Goal: Information Seeking & Learning: Check status

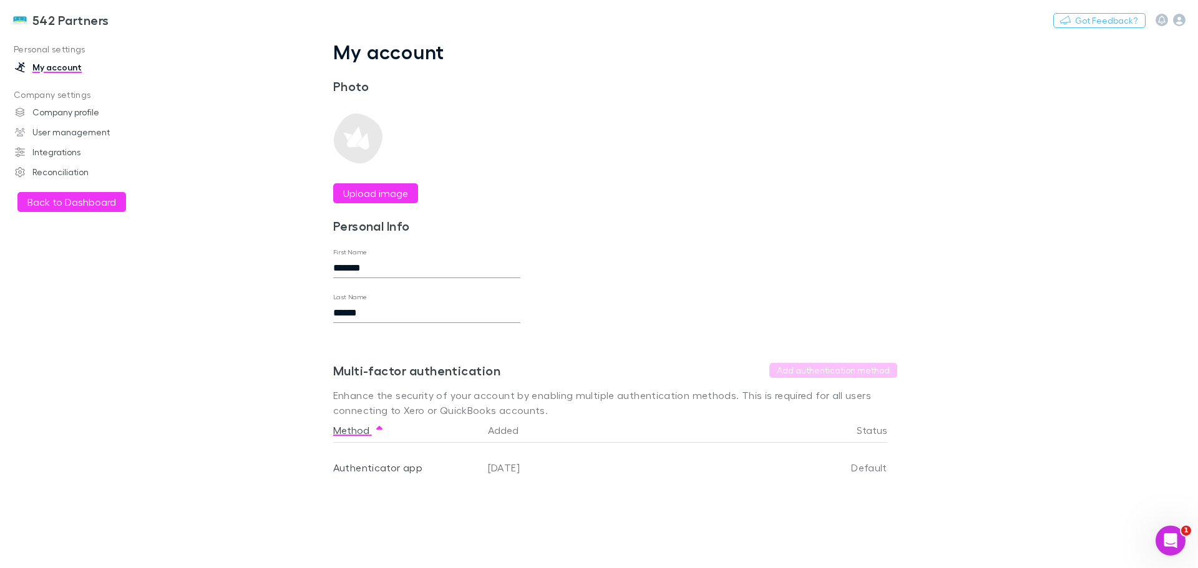
click at [56, 198] on button "Back to Dashboard" at bounding box center [71, 202] width 109 height 20
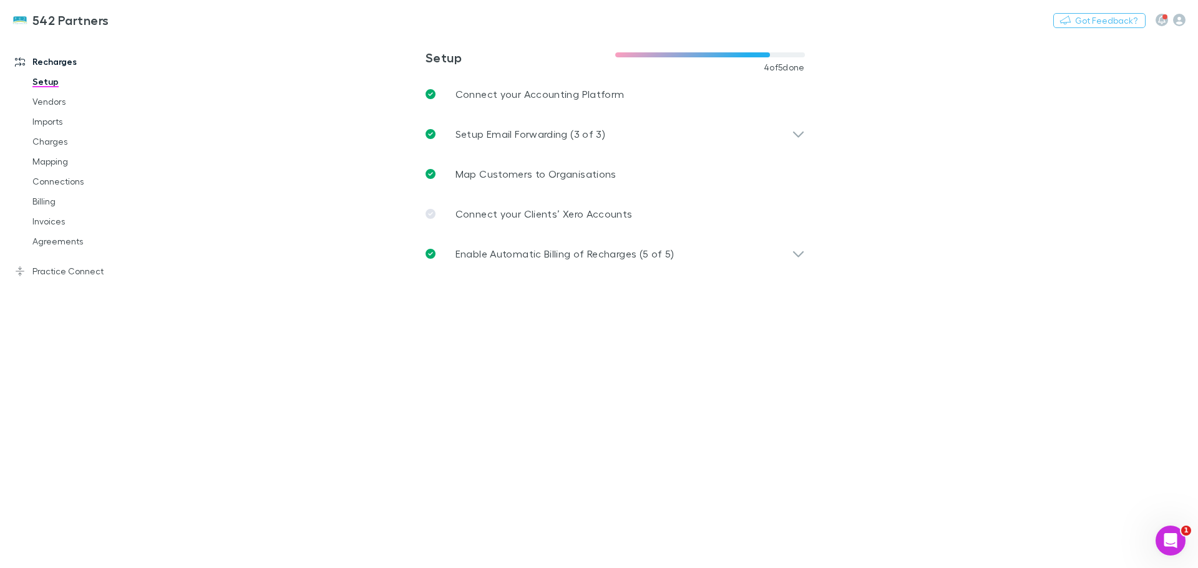
click at [50, 223] on link "Invoices" at bounding box center [94, 221] width 148 height 20
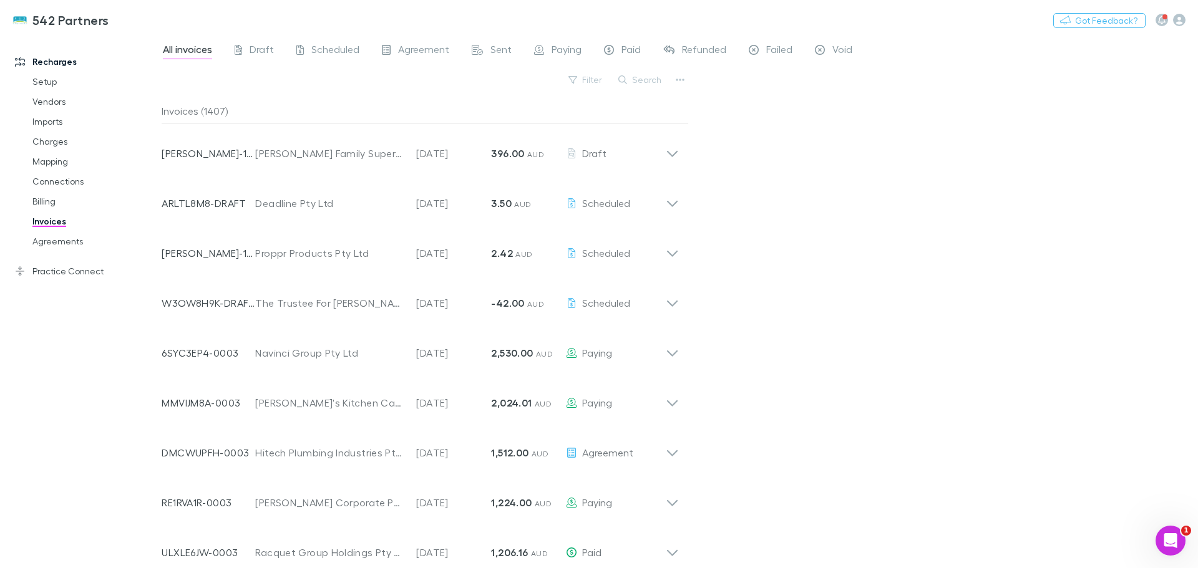
drag, startPoint x: 638, startPoint y: 79, endPoint x: 654, endPoint y: 82, distance: 16.6
click at [638, 79] on button "Search" at bounding box center [640, 79] width 57 height 15
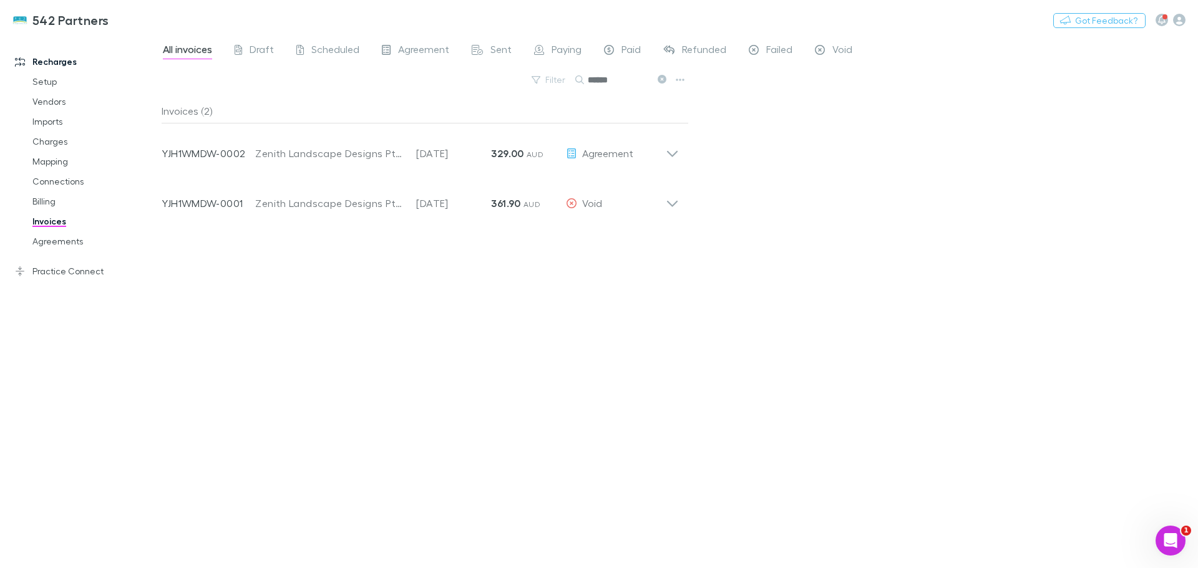
type input "******"
click at [672, 153] on icon at bounding box center [672, 148] width 13 height 25
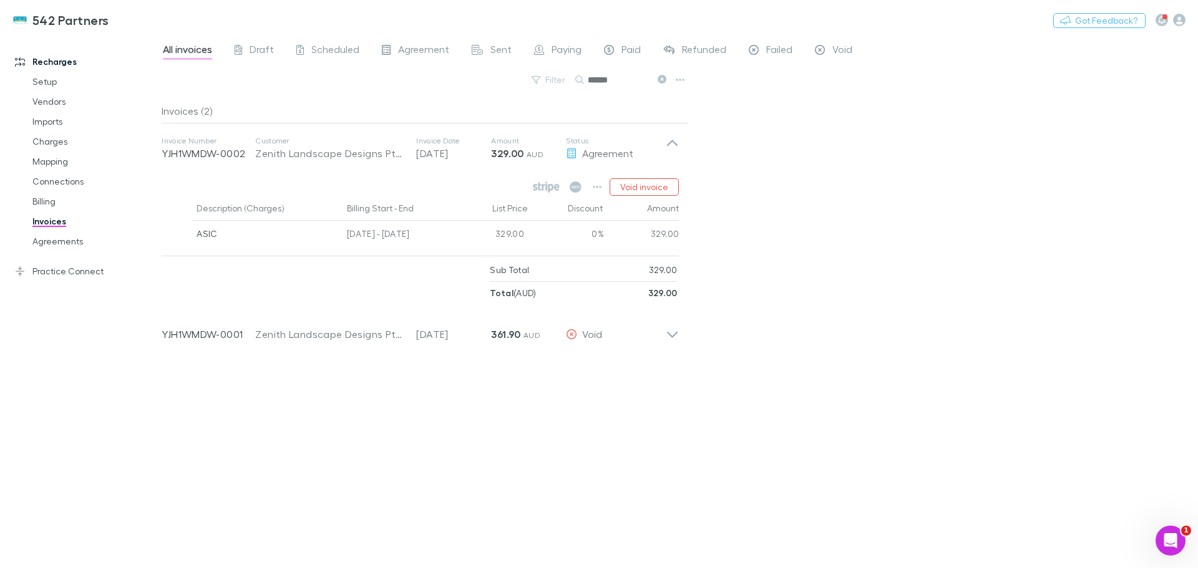
click at [669, 332] on icon at bounding box center [672, 329] width 13 height 25
click at [67, 239] on link "Agreements" at bounding box center [94, 241] width 148 height 20
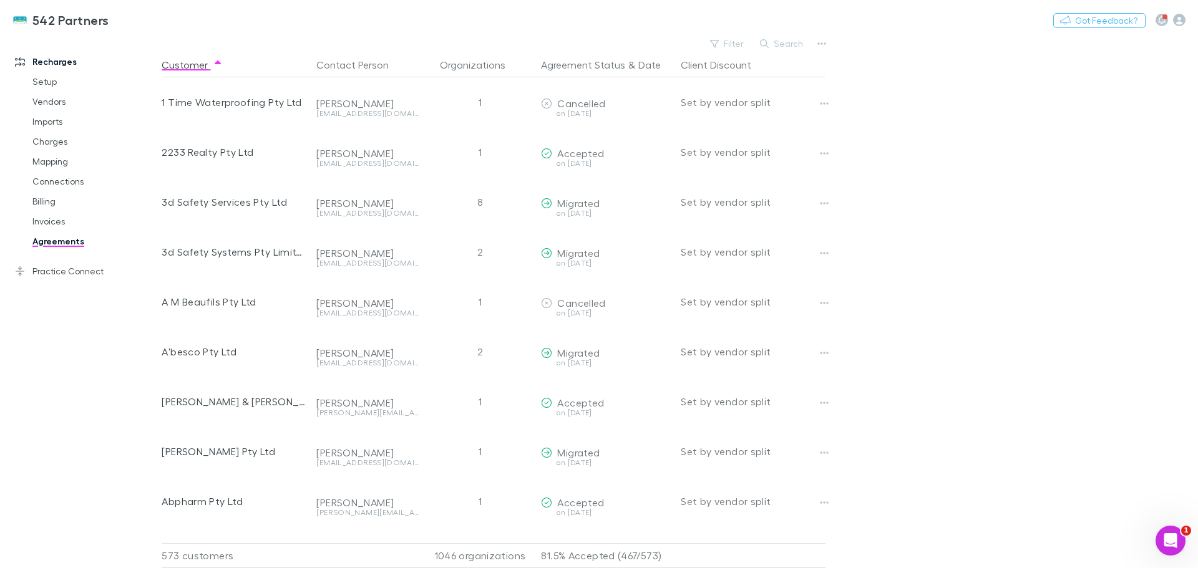
click at [787, 44] on button "Search" at bounding box center [782, 43] width 57 height 15
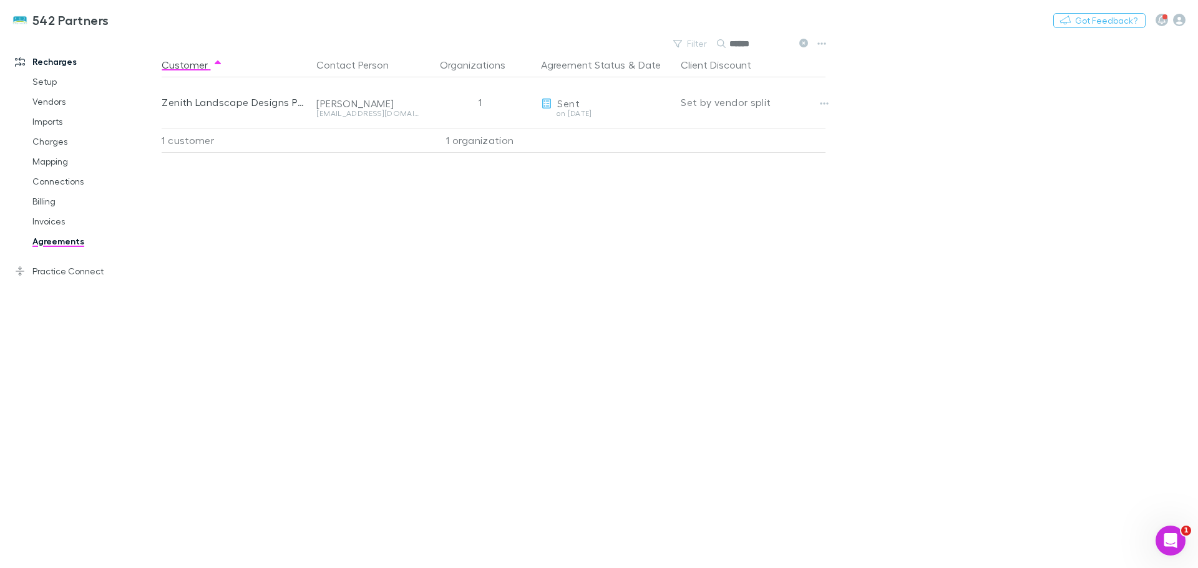
type input "******"
click at [56, 222] on link "Invoices" at bounding box center [94, 221] width 148 height 20
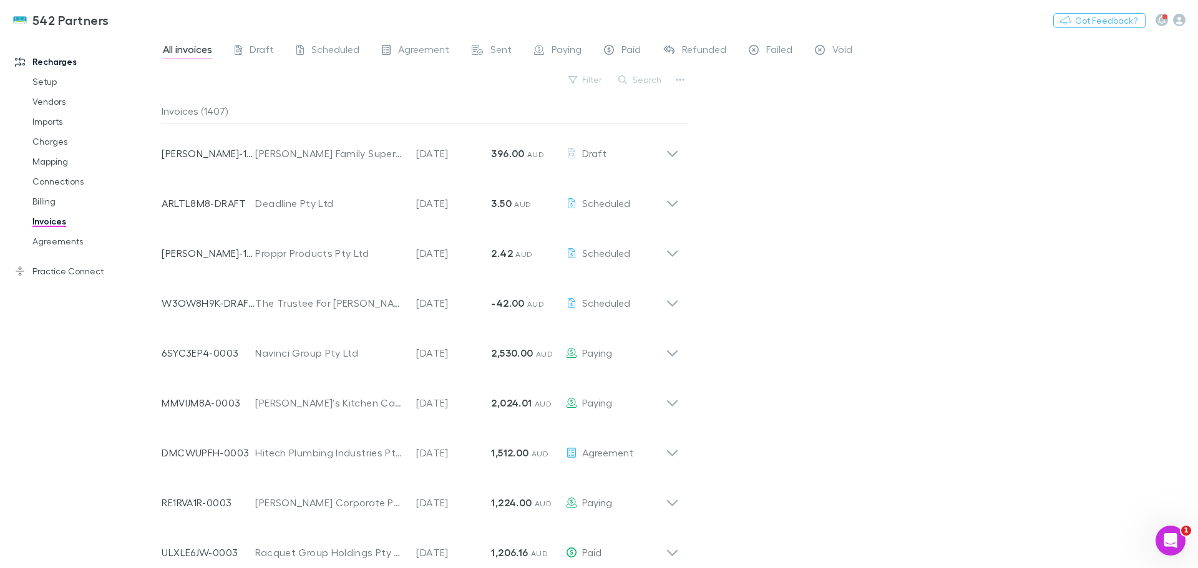
click at [654, 75] on button "Search" at bounding box center [640, 79] width 57 height 15
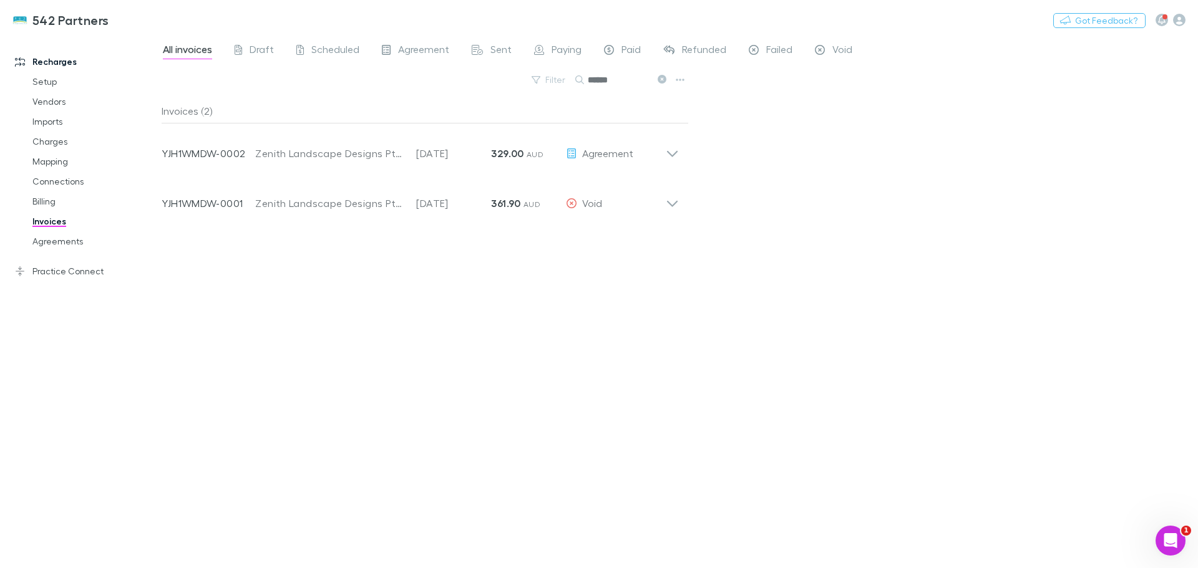
type input "******"
click at [669, 201] on icon at bounding box center [672, 204] width 11 height 6
click at [668, 235] on icon "button" at bounding box center [670, 237] width 9 height 10
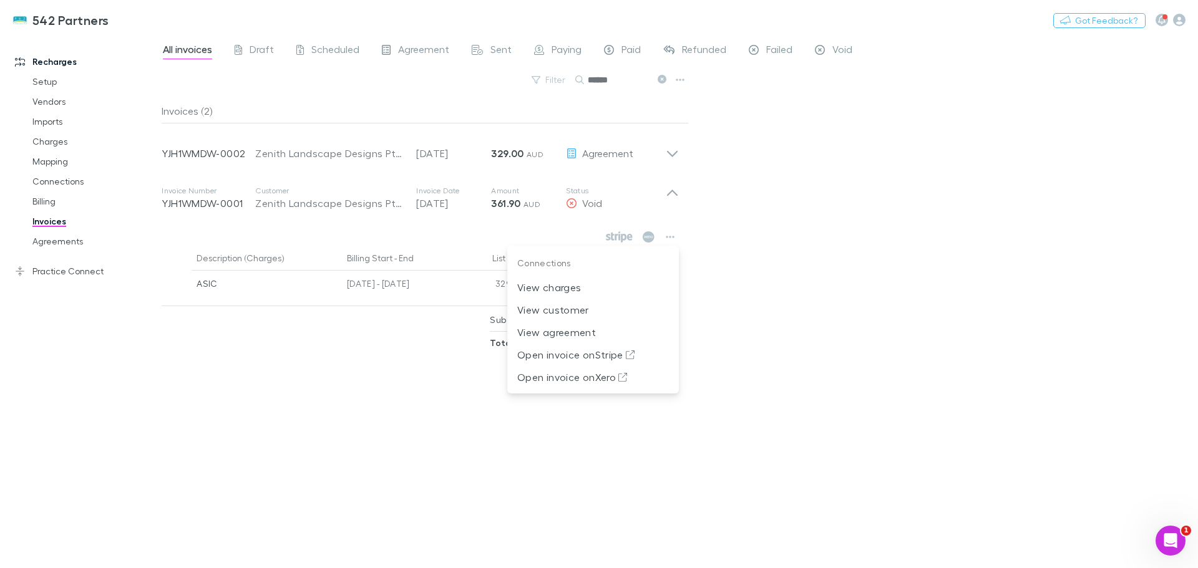
click at [577, 378] on p "Open invoice on Xero" at bounding box center [593, 377] width 152 height 15
click at [673, 189] on icon at bounding box center [672, 198] width 13 height 25
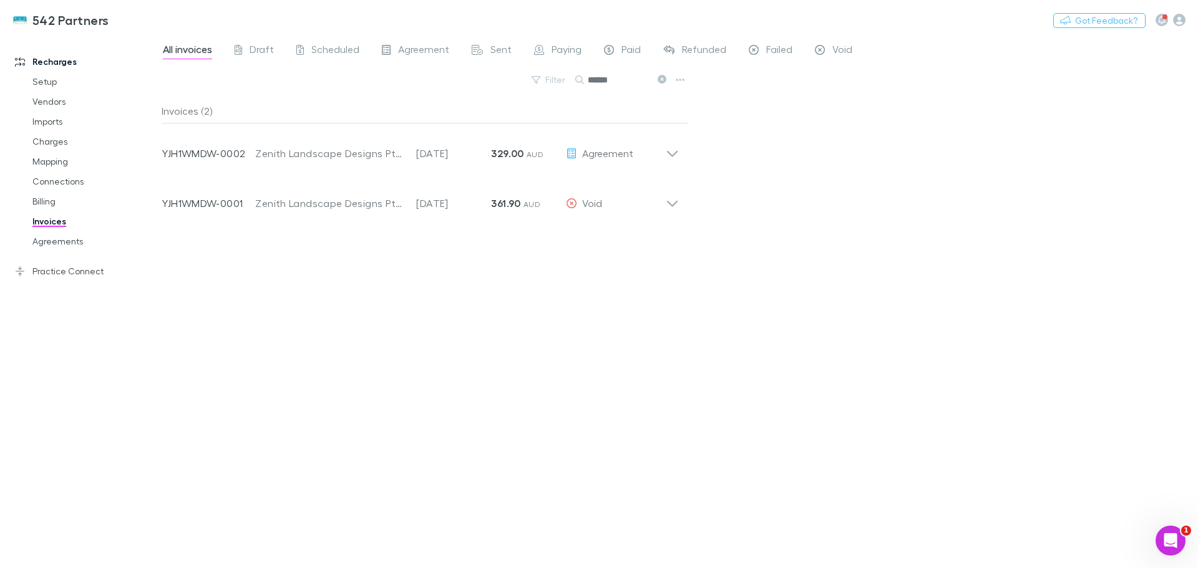
click at [672, 155] on icon at bounding box center [672, 154] width 11 height 6
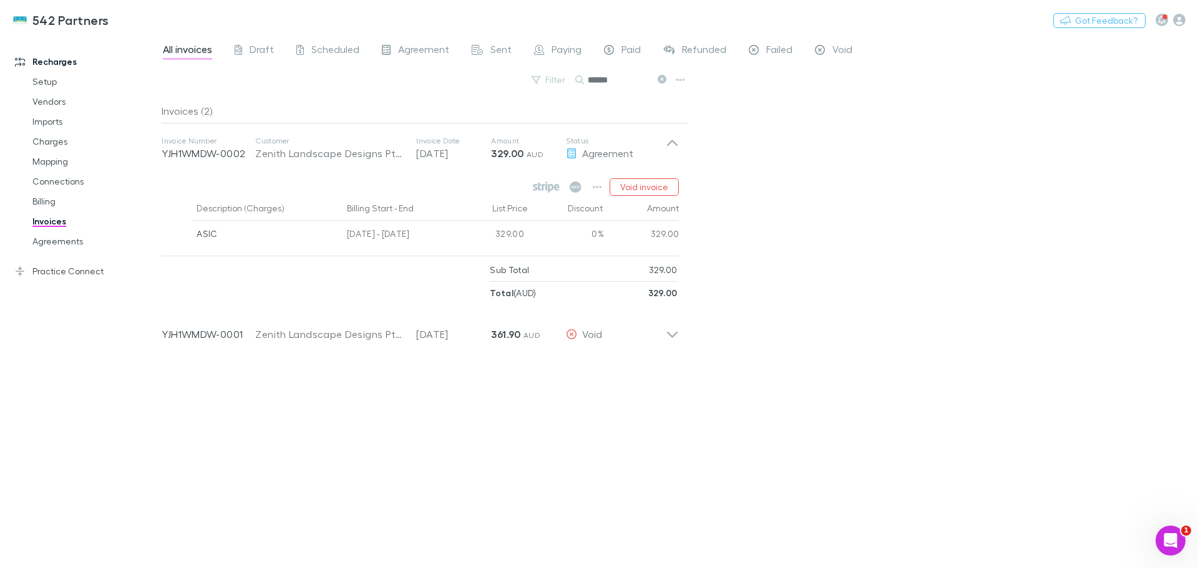
click at [49, 240] on link "Agreements" at bounding box center [94, 241] width 148 height 20
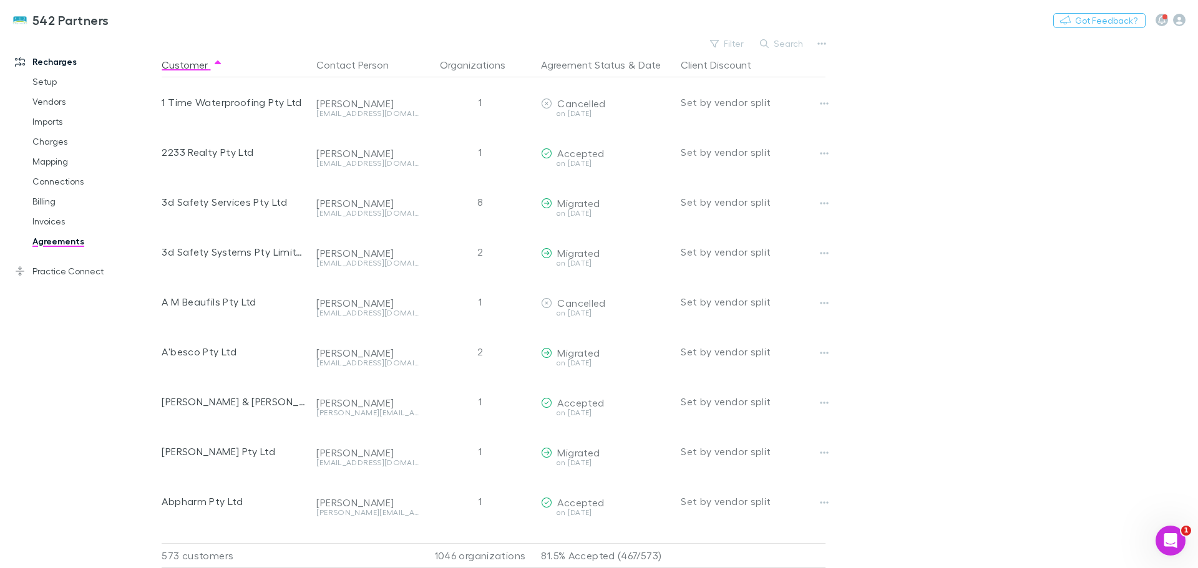
click at [39, 140] on link "Charges" at bounding box center [94, 142] width 148 height 20
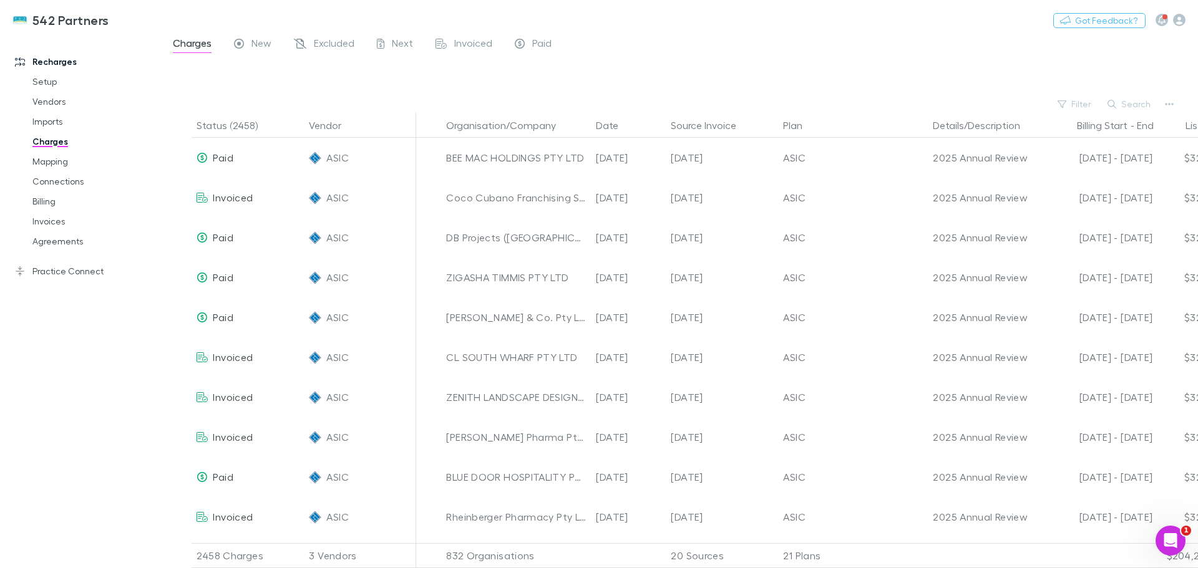
click at [1126, 99] on button "Search" at bounding box center [1129, 104] width 57 height 15
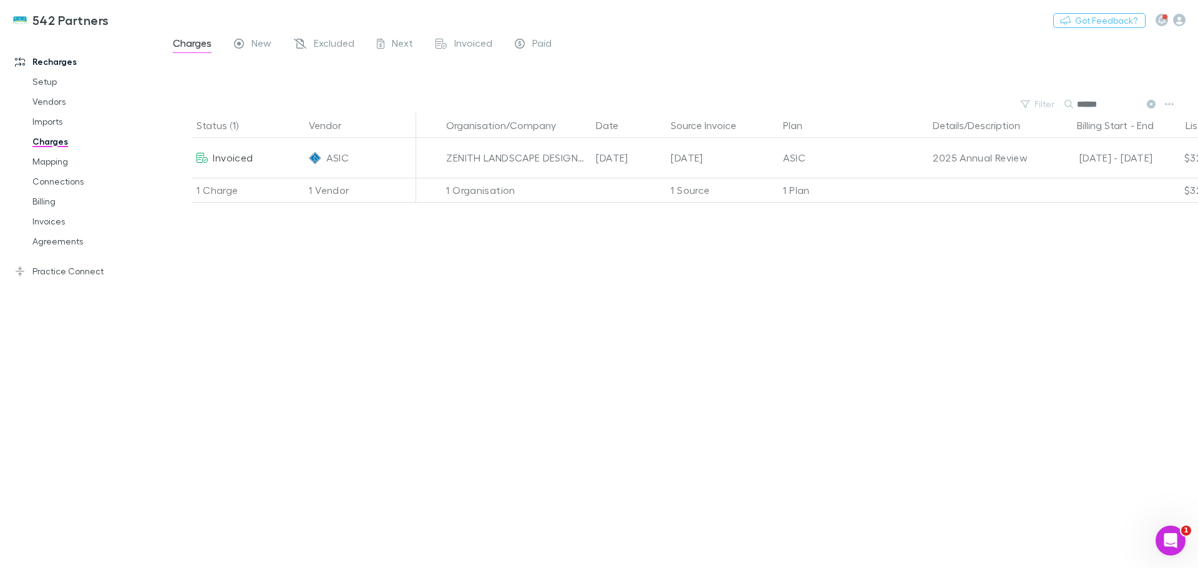
type input "******"
click at [224, 158] on span "Invoiced" at bounding box center [233, 158] width 40 height 12
